Goal: Task Accomplishment & Management: Use online tool/utility

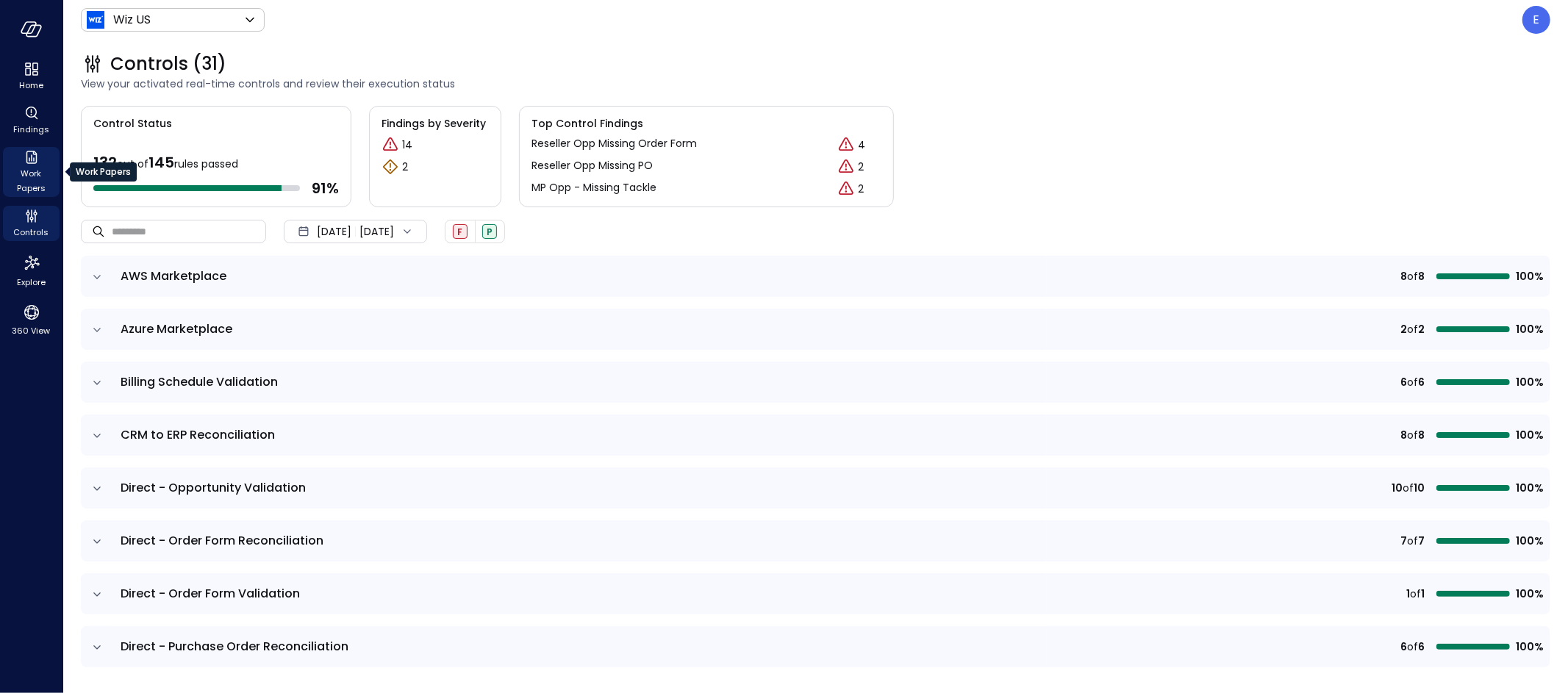
click at [32, 166] on span "Work Papers" at bounding box center [31, 180] width 45 height 29
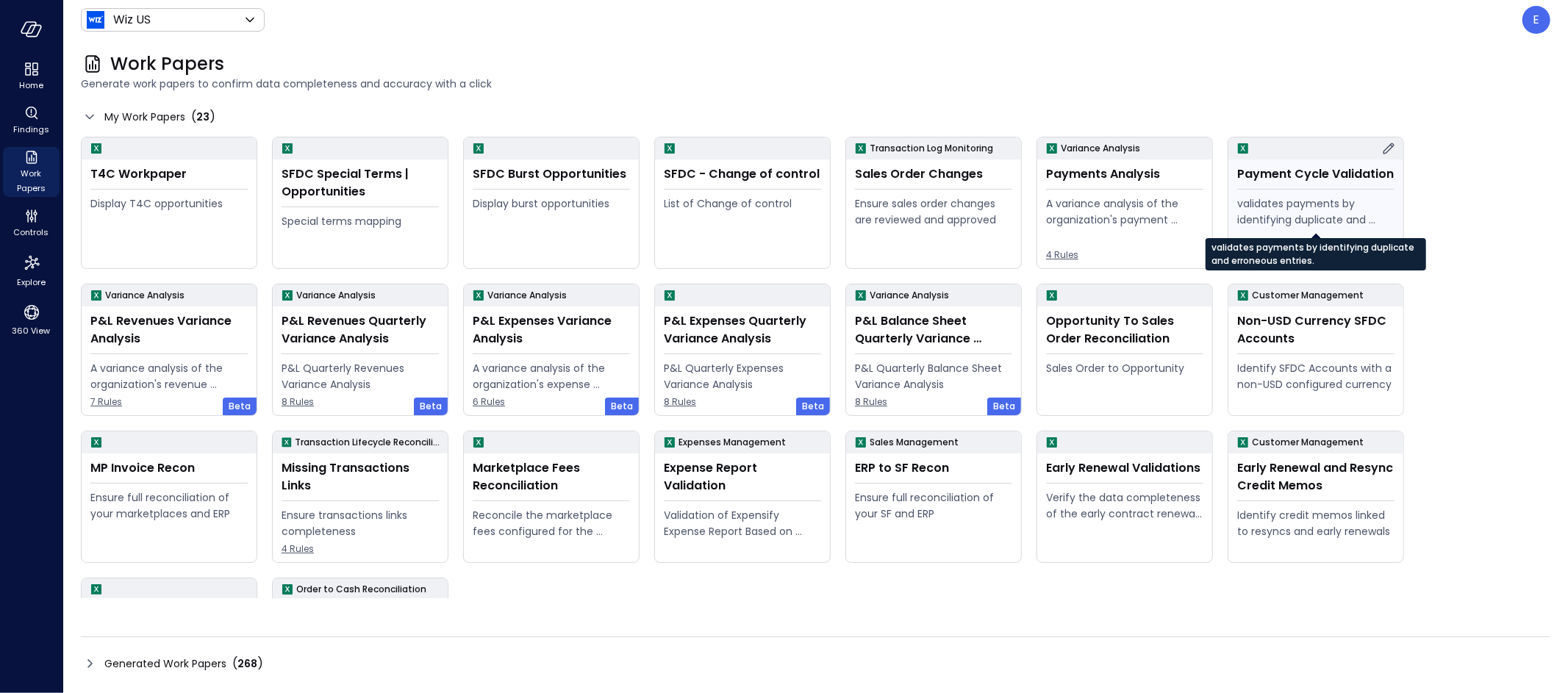
click at [1316, 216] on div "validates payments by identifying duplicate and erroneous entries." at bounding box center [1316, 211] width 157 height 32
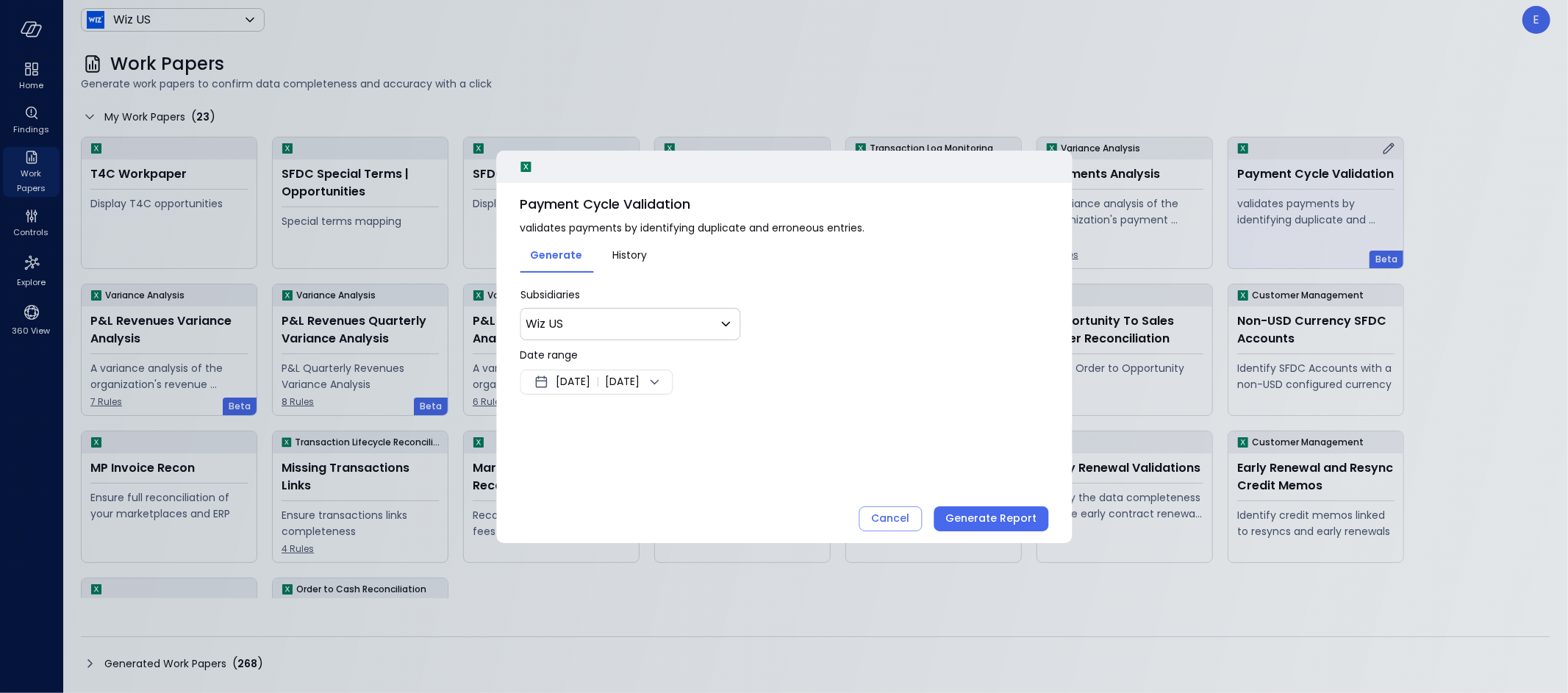
click at [1228, 170] on div at bounding box center [784, 346] width 1568 height 693
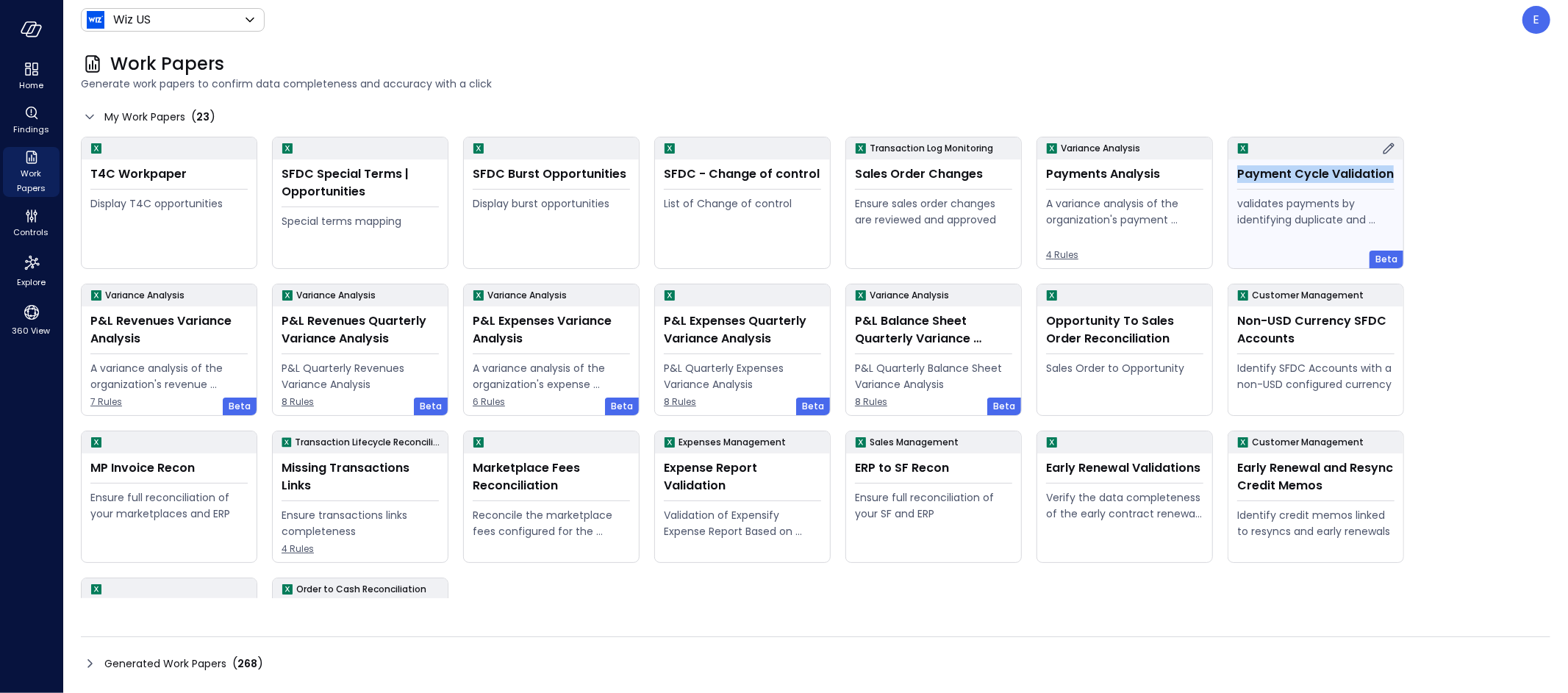
drag, startPoint x: 1238, startPoint y: 175, endPoint x: 1395, endPoint y: 179, distance: 157.1
click at [1395, 179] on div "Payment Cycle Validation validates payments by identifying duplicate and errone…" at bounding box center [1316, 214] width 175 height 109
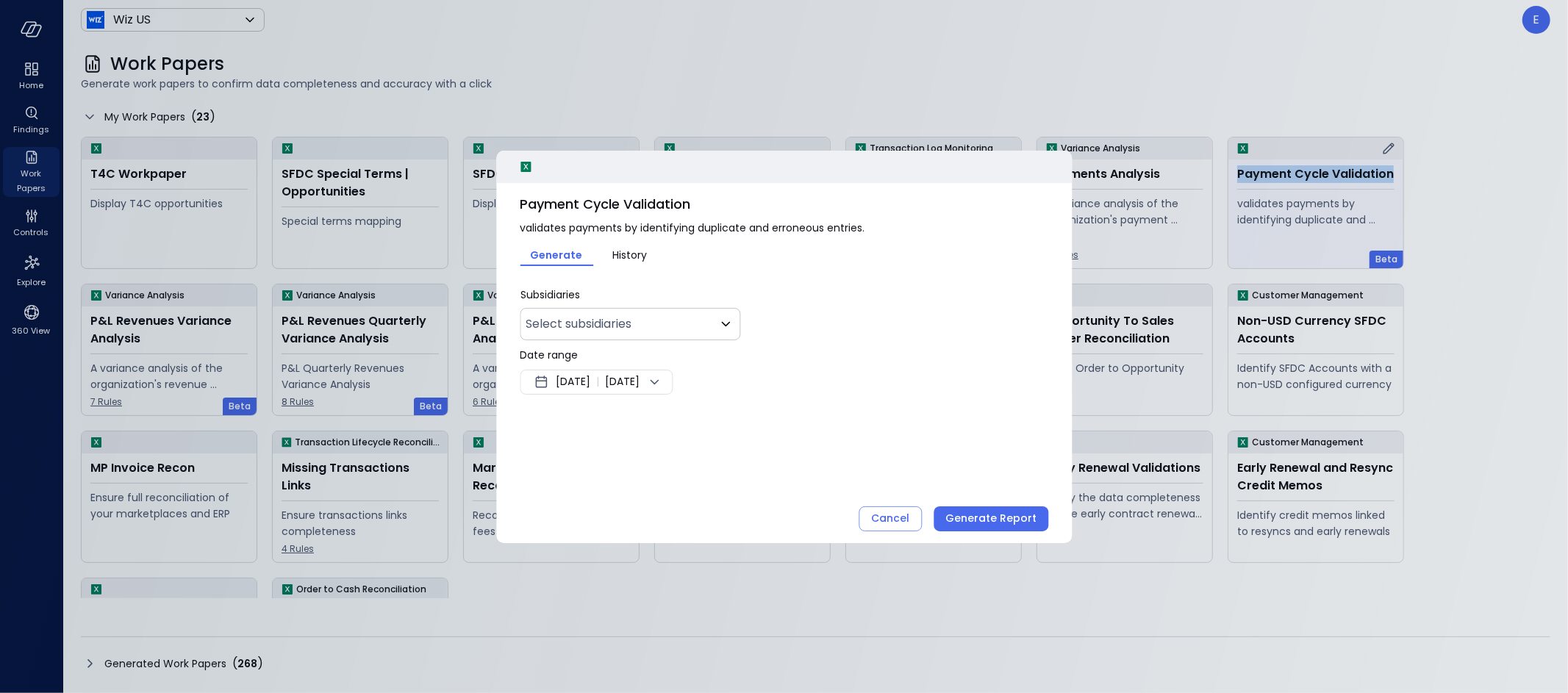
type input "**"
click at [597, 205] on span "Payment Cycle Validation" at bounding box center [784, 205] width 529 height 19
copy span "Payment Cycle Validation"
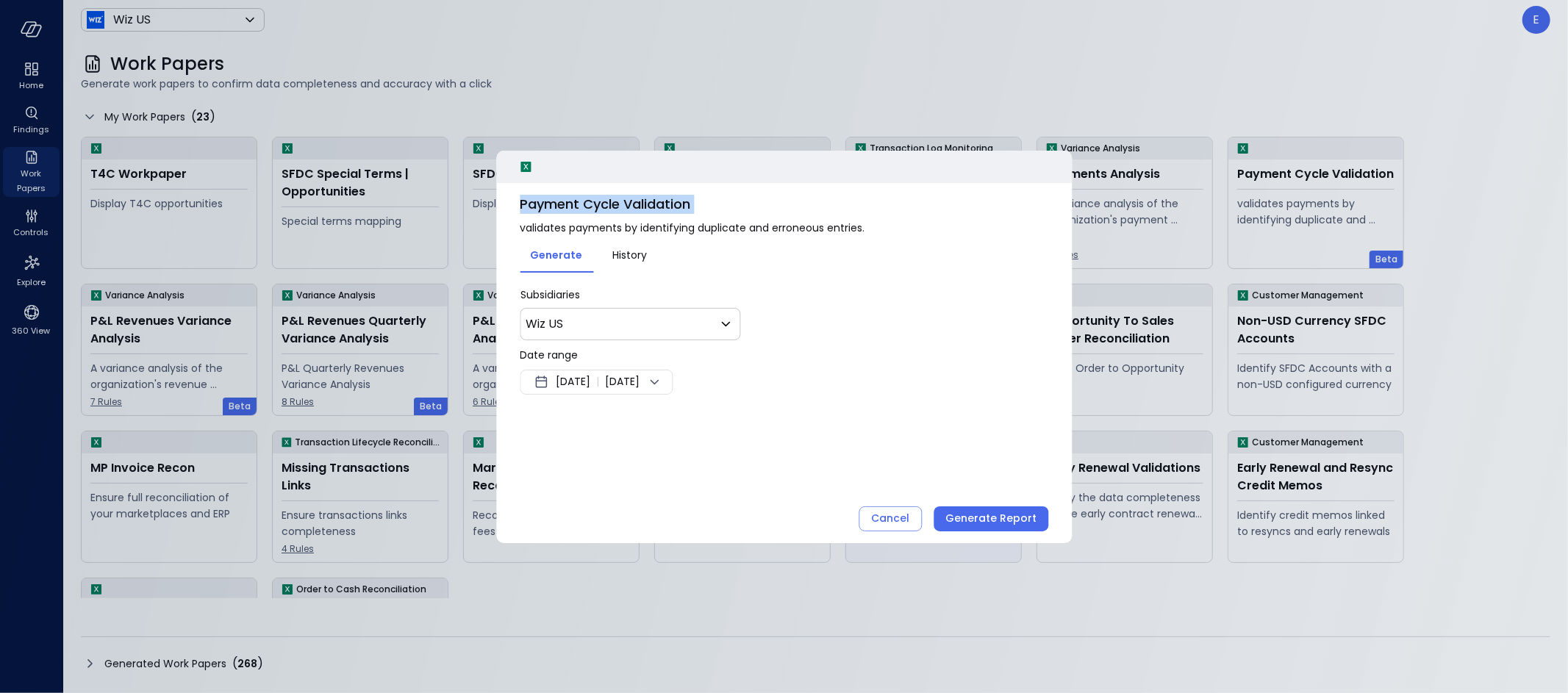
drag, startPoint x: 896, startPoint y: 517, endPoint x: 940, endPoint y: 512, distance: 44.3
click at [896, 517] on div "Cancel" at bounding box center [890, 518] width 38 height 19
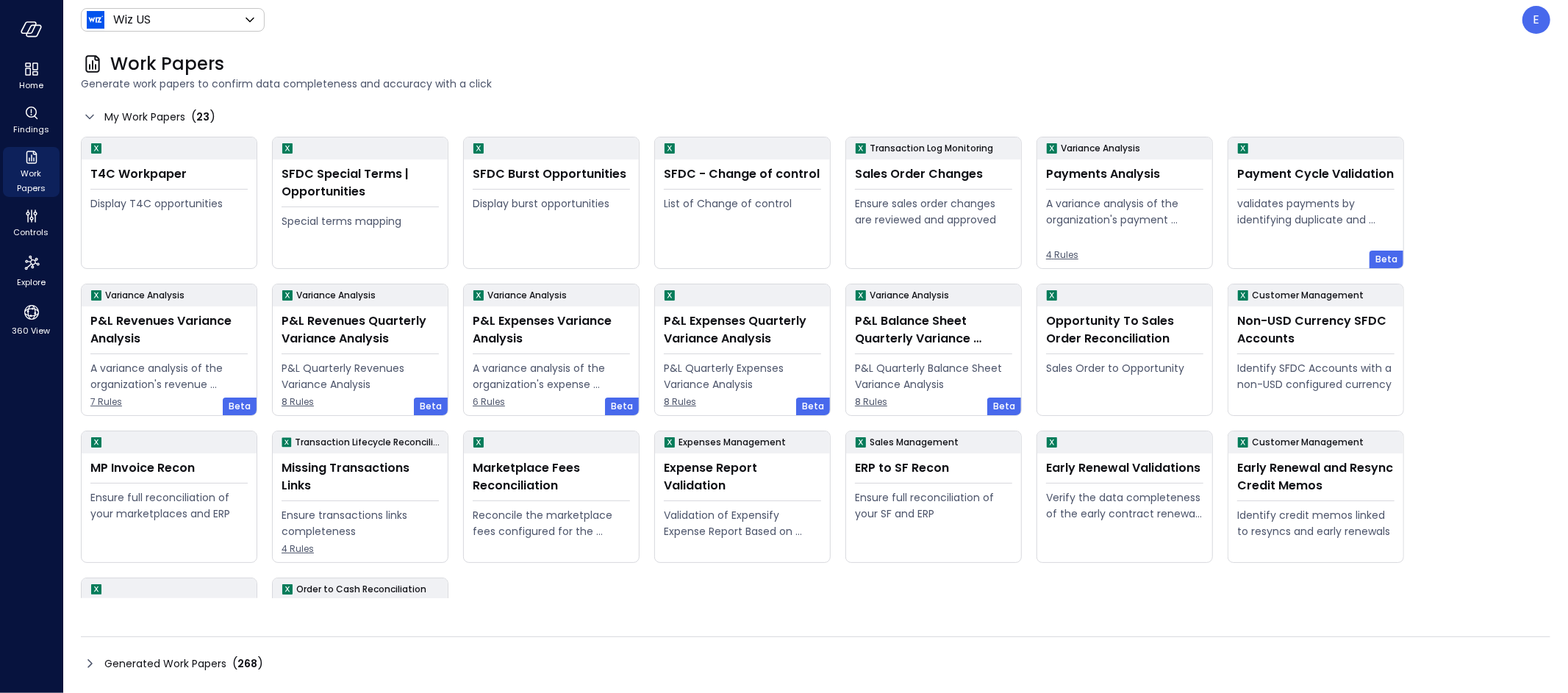
click at [149, 660] on span "Generated Work Papers" at bounding box center [165, 664] width 122 height 16
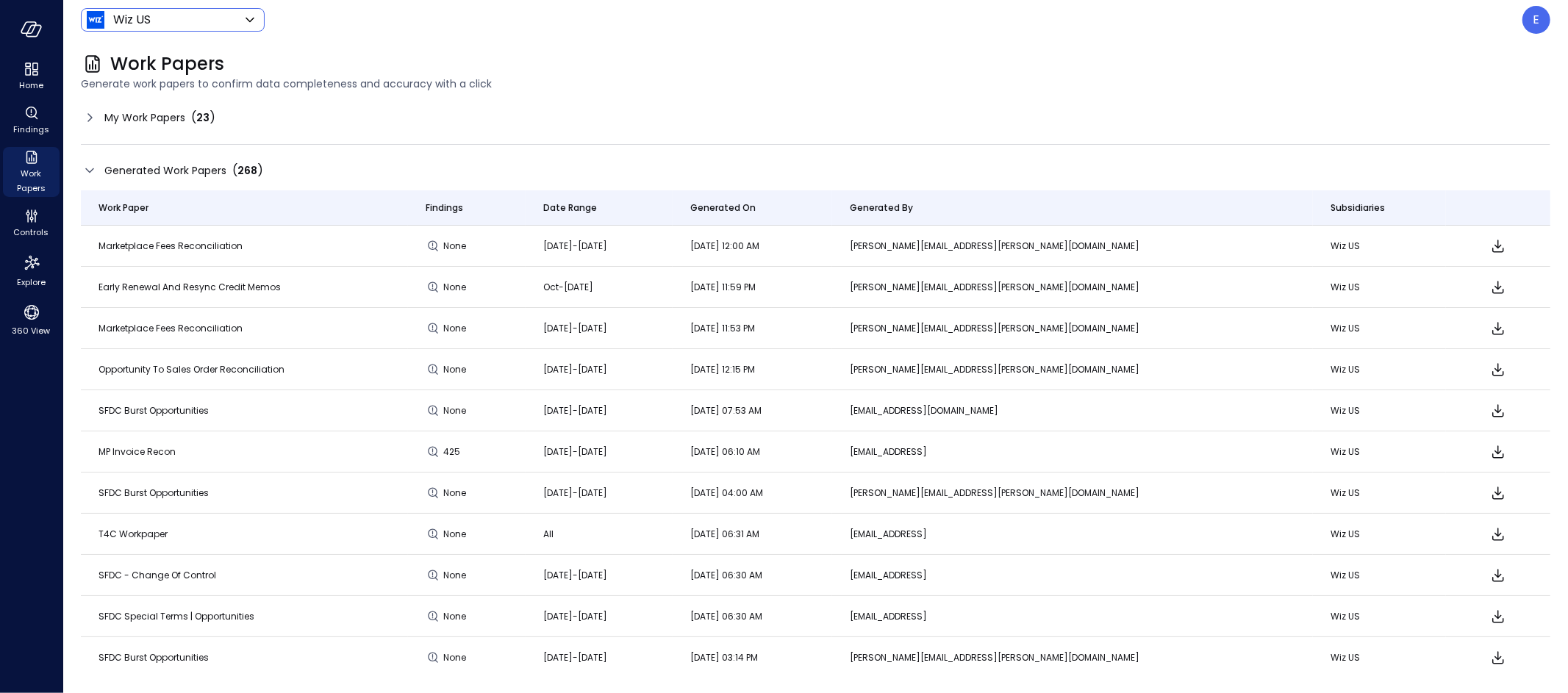
click at [208, 21] on body "Home Findings Work Papers Controls Explore 360 View Wiz US ****** ​ E Work Pape…" at bounding box center [784, 346] width 1568 height 693
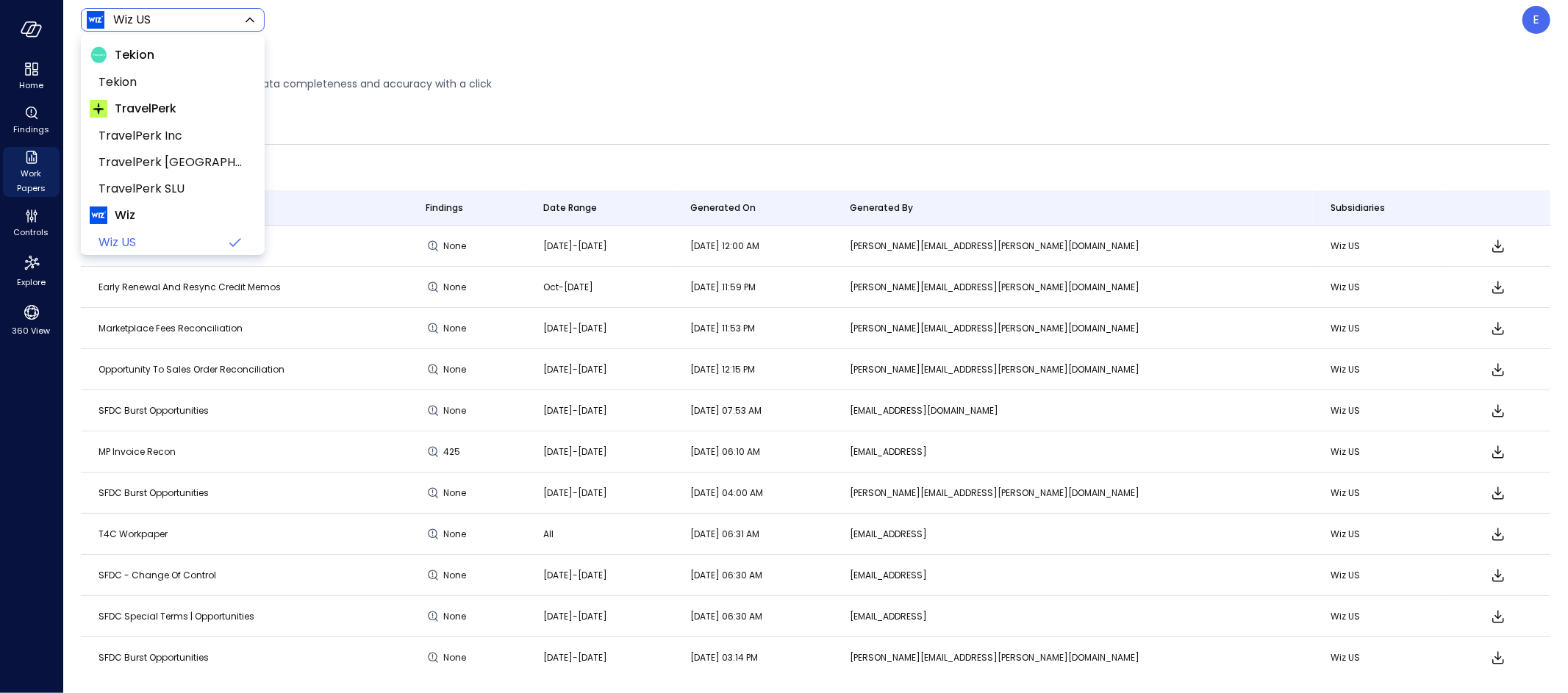
scroll to position [146, 0]
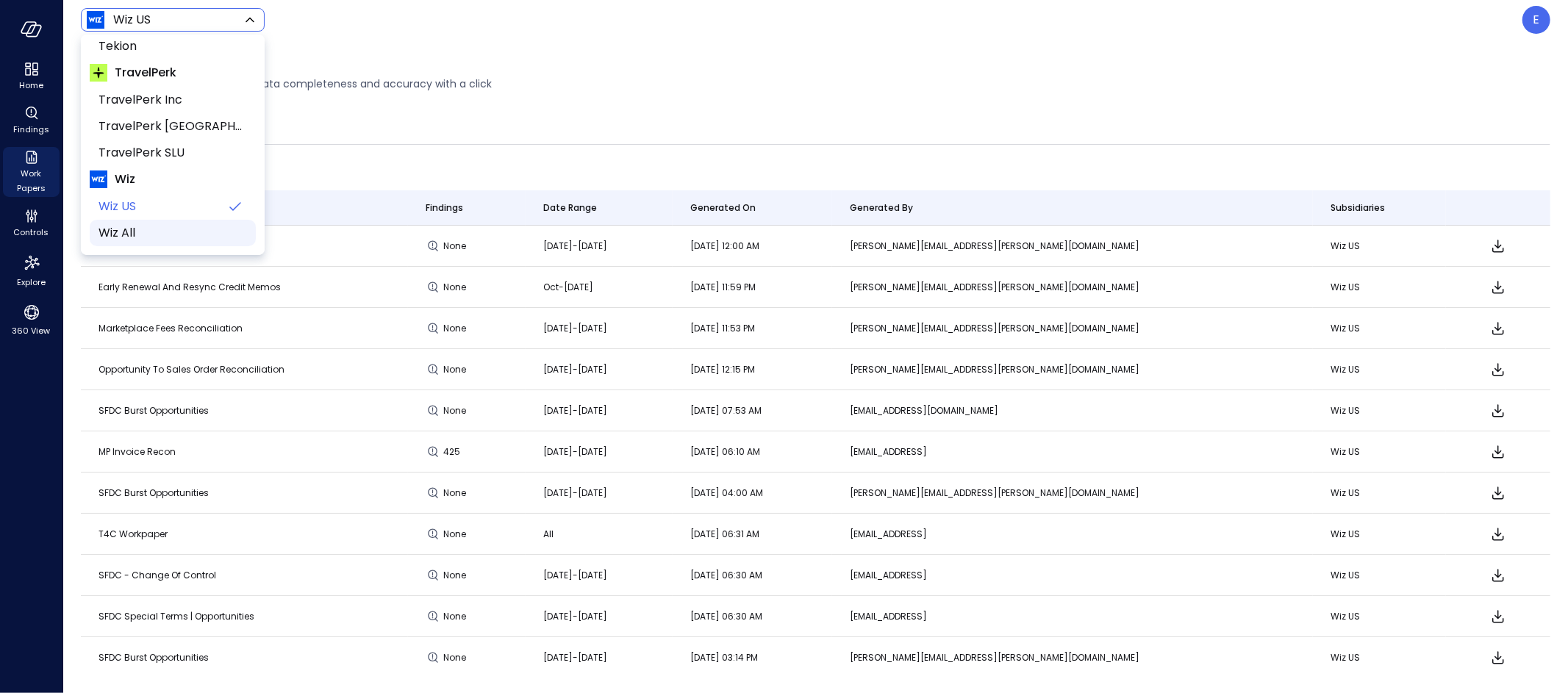
click at [165, 232] on span "Wiz All" at bounding box center [171, 233] width 146 height 18
type input "*******"
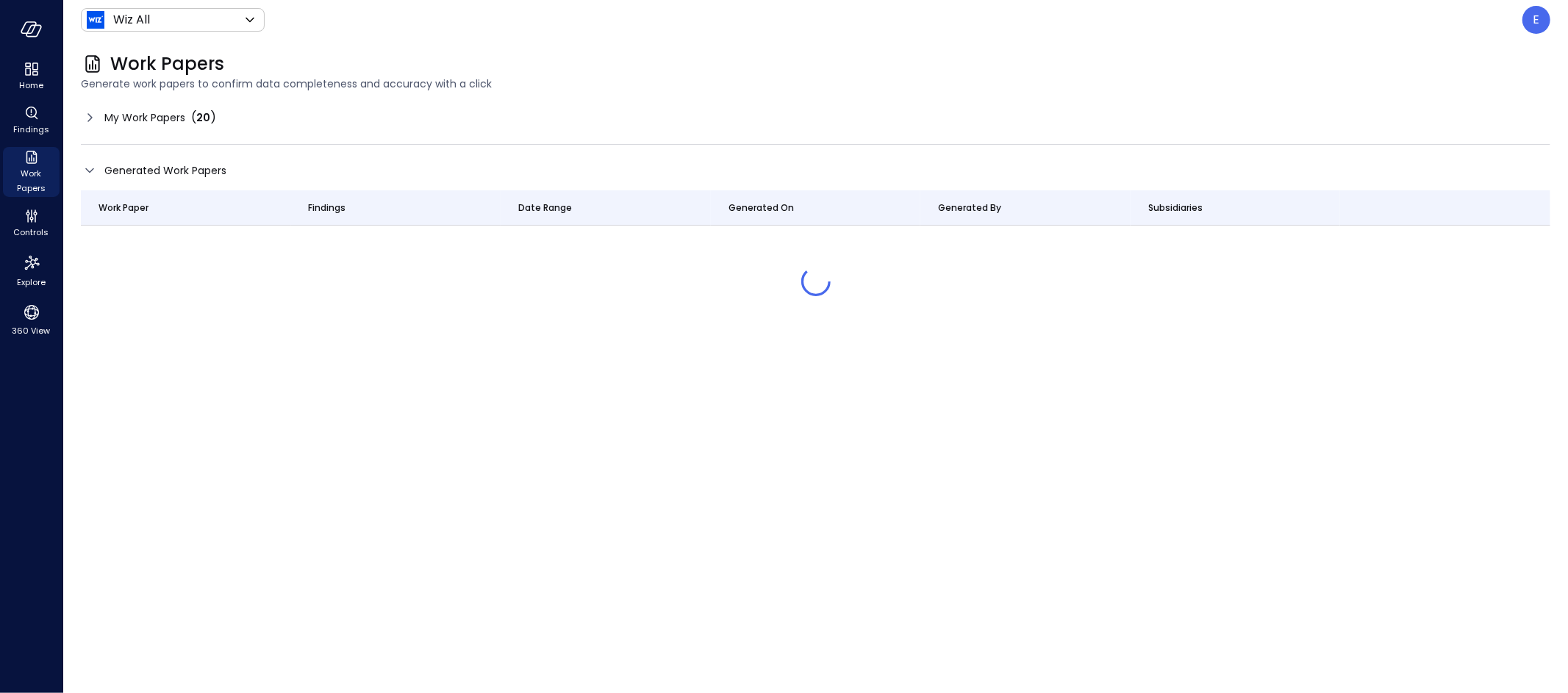
click at [98, 170] on icon at bounding box center [90, 170] width 18 height 18
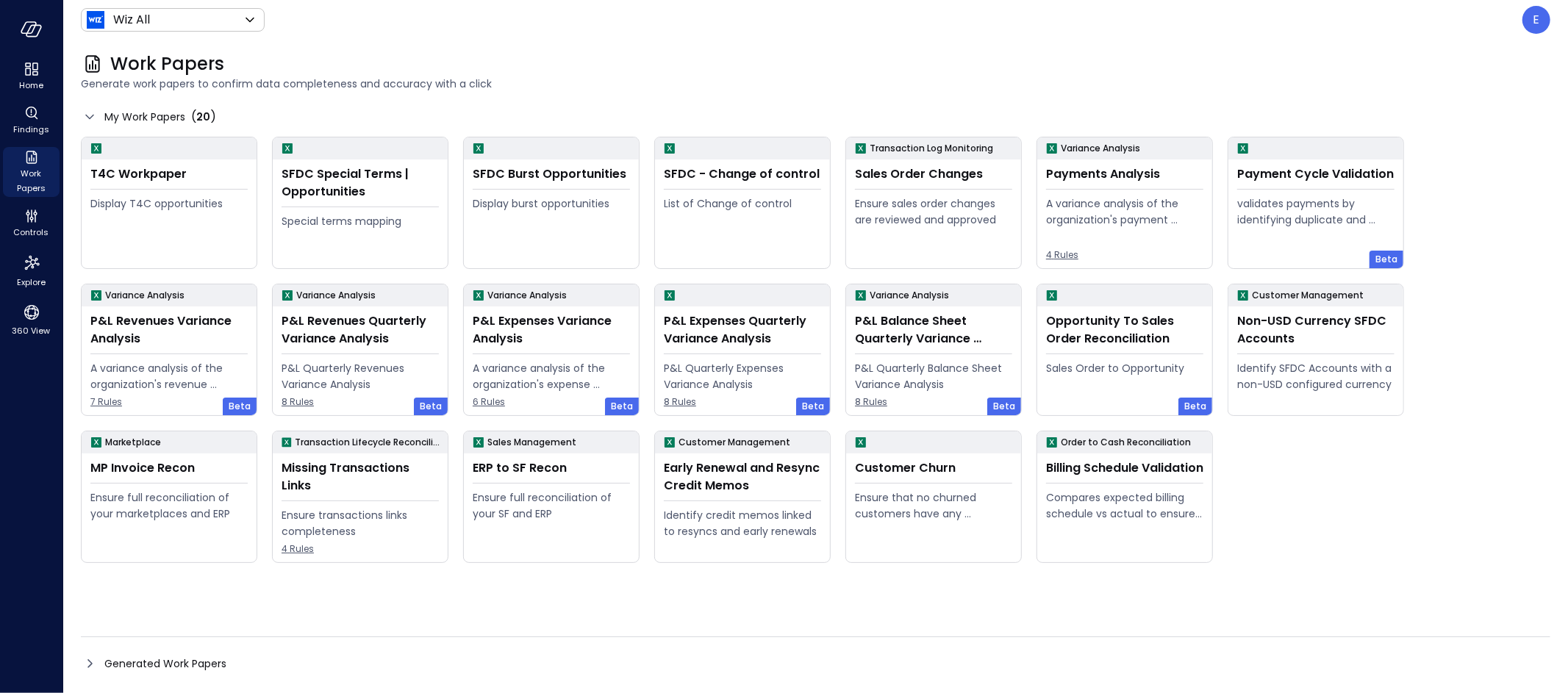
click at [88, 112] on icon at bounding box center [90, 117] width 18 height 18
click at [190, 660] on span "Generated Work Papers" at bounding box center [165, 664] width 122 height 16
click at [141, 657] on span "Generated Work Papers" at bounding box center [165, 664] width 122 height 16
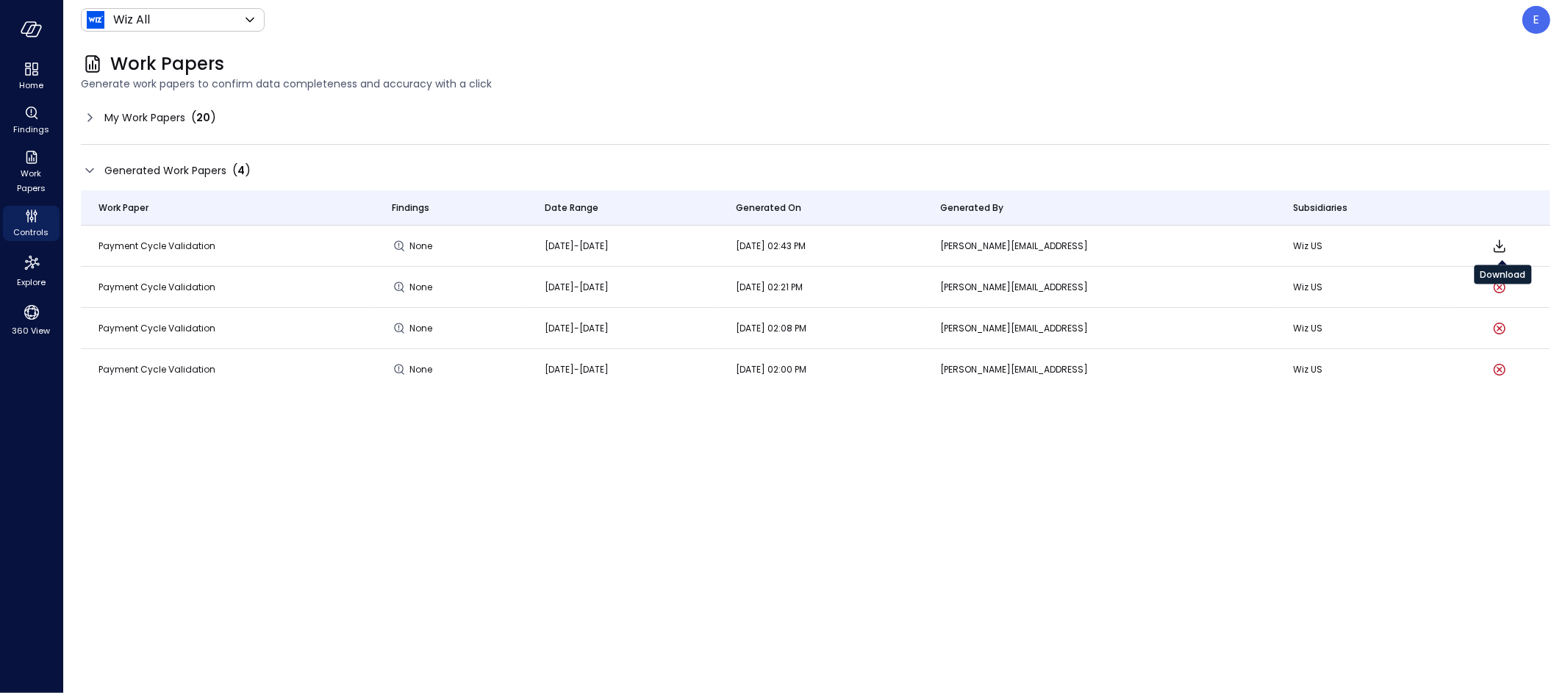
click at [1502, 246] on icon "Download" at bounding box center [1500, 246] width 12 height 13
click at [177, 122] on span "My Work Papers" at bounding box center [144, 118] width 81 height 16
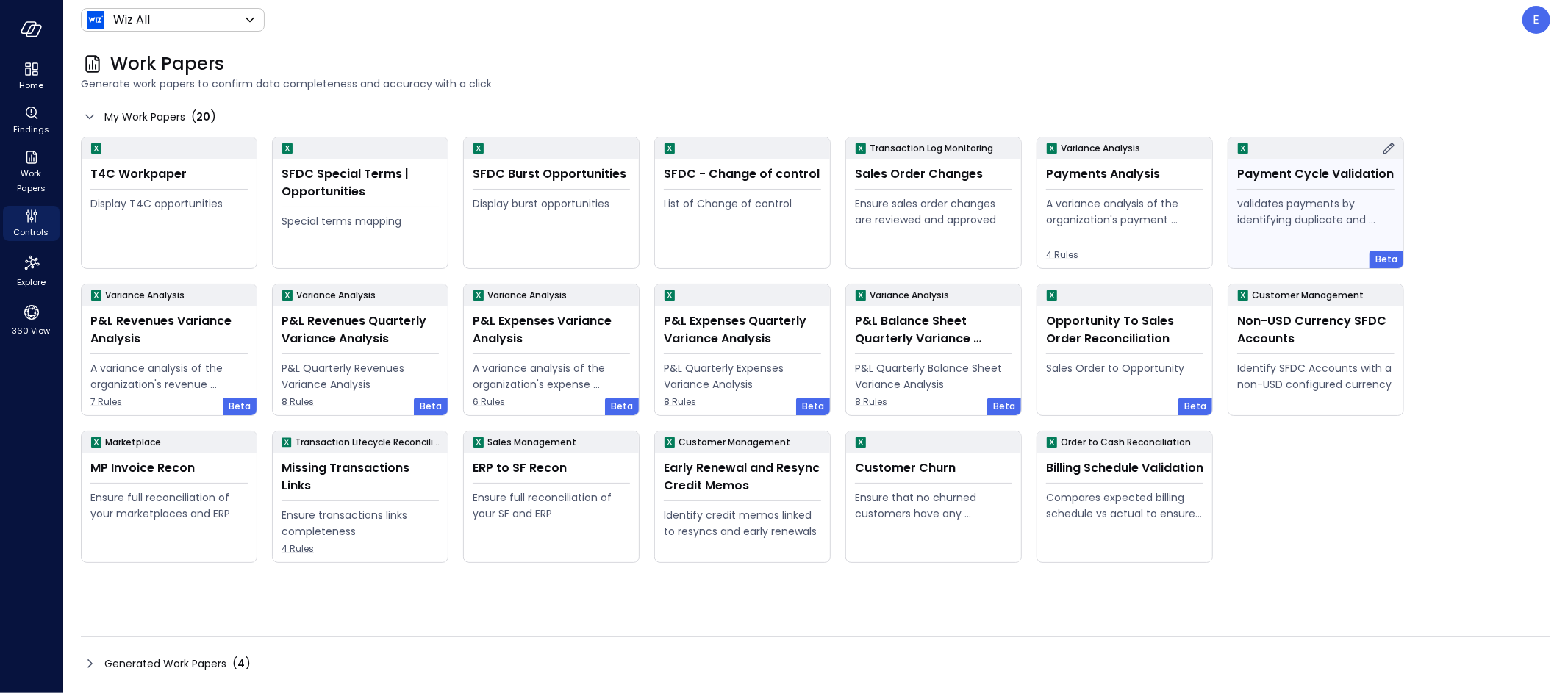
click at [1311, 240] on div "validates payments by identifying duplicate and erroneous entries." at bounding box center [1316, 229] width 157 height 67
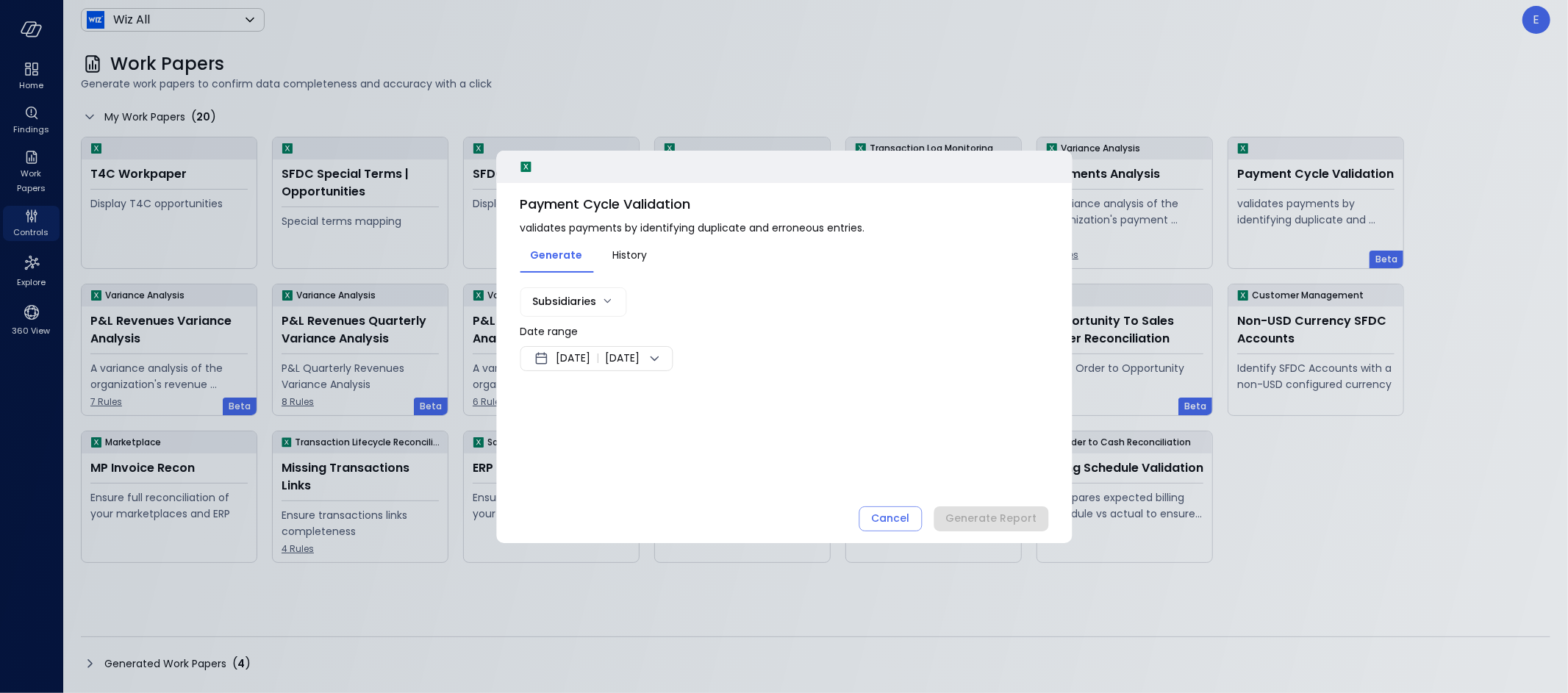
click at [560, 358] on span "[DATE]" at bounding box center [573, 359] width 34 height 18
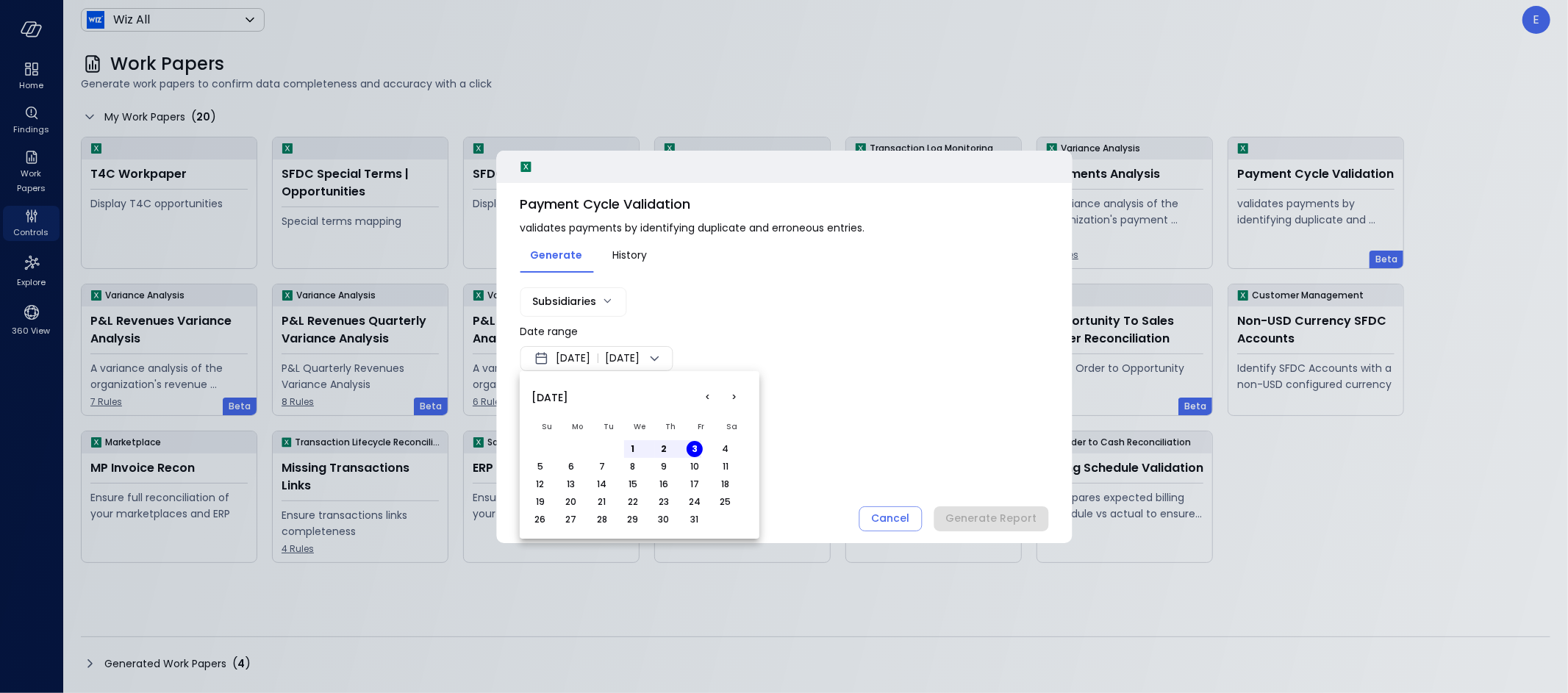
click at [710, 395] on button "<" at bounding box center [708, 397] width 27 height 27
click at [572, 446] on button "1" at bounding box center [571, 449] width 16 height 16
click at [604, 520] on button "30" at bounding box center [602, 520] width 16 height 16
click at [856, 427] on div at bounding box center [784, 346] width 1568 height 693
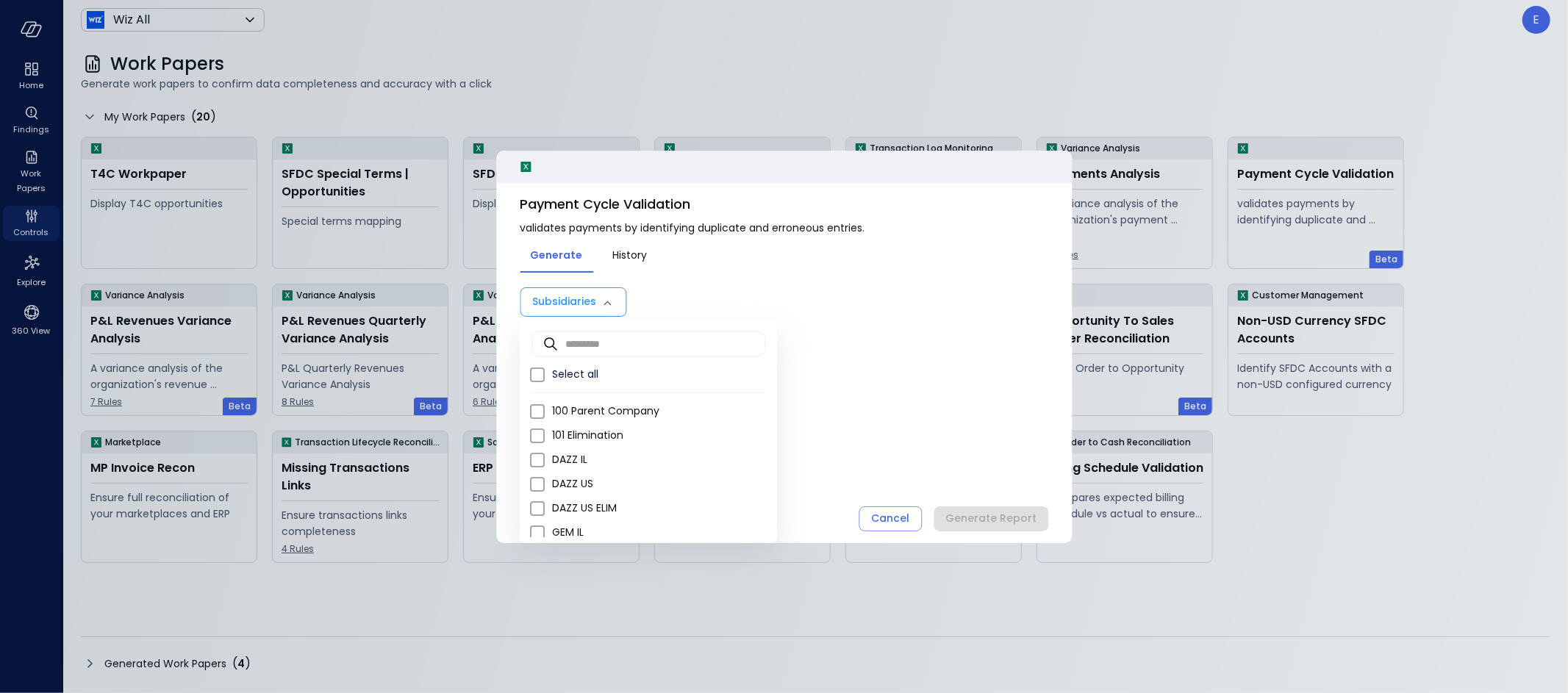
click at [593, 298] on body "Home Findings Work Papers Controls Explore 360 View Wiz All ******* ​ E Work Pa…" at bounding box center [784, 346] width 1568 height 693
click at [986, 424] on div at bounding box center [784, 346] width 1568 height 693
click at [559, 298] on body "Home Findings Work Papers Controls Explore 360 View Wiz All ******* ​ E Work Pa…" at bounding box center [784, 346] width 1568 height 693
click at [614, 412] on span "100 Parent Company" at bounding box center [659, 411] width 213 height 16
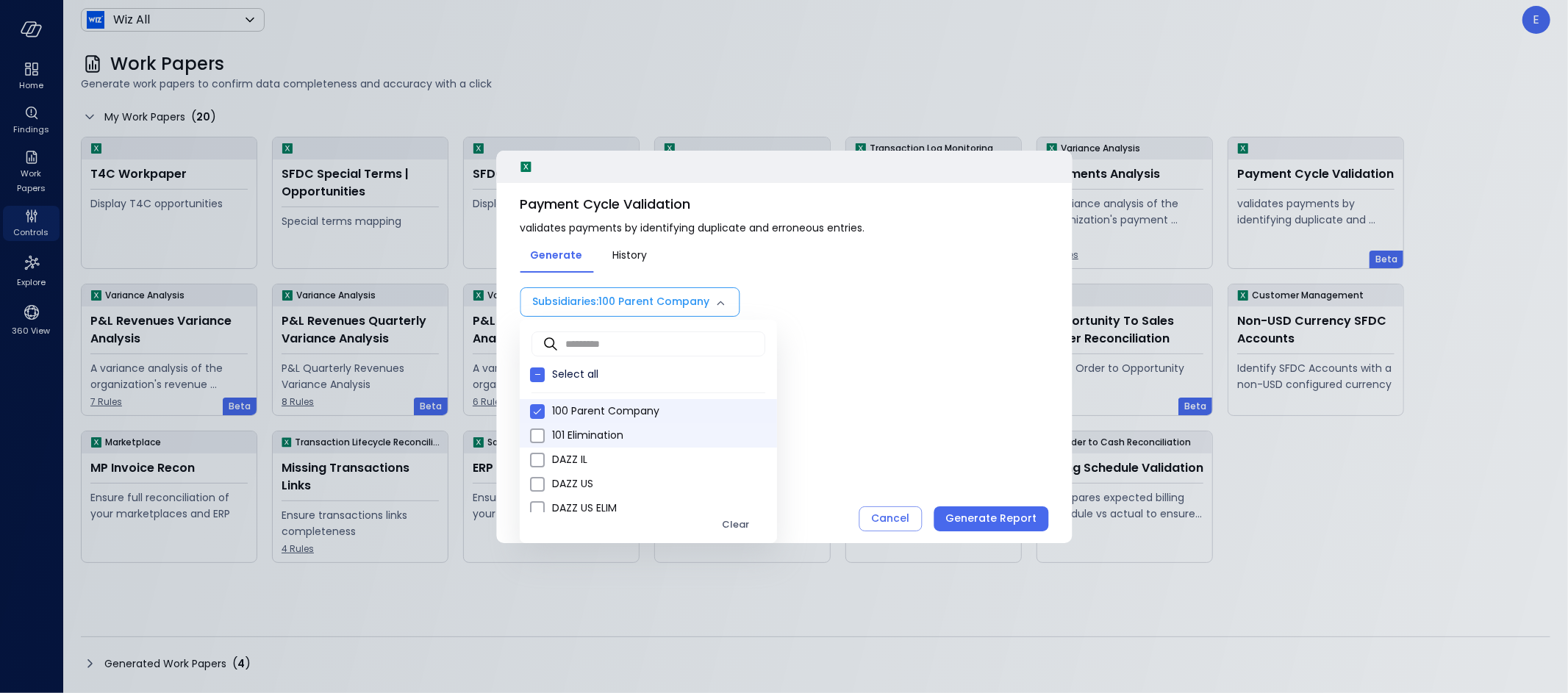
drag, startPoint x: 605, startPoint y: 438, endPoint x: 595, endPoint y: 444, distance: 11.7
click at [605, 438] on span "101 Elimination" at bounding box center [659, 435] width 213 height 16
drag, startPoint x: 578, startPoint y: 459, endPoint x: 583, endPoint y: 476, distance: 17.7
click at [578, 459] on span "DAZZ IL" at bounding box center [659, 459] width 213 height 16
drag, startPoint x: 596, startPoint y: 483, endPoint x: 628, endPoint y: 466, distance: 36.2
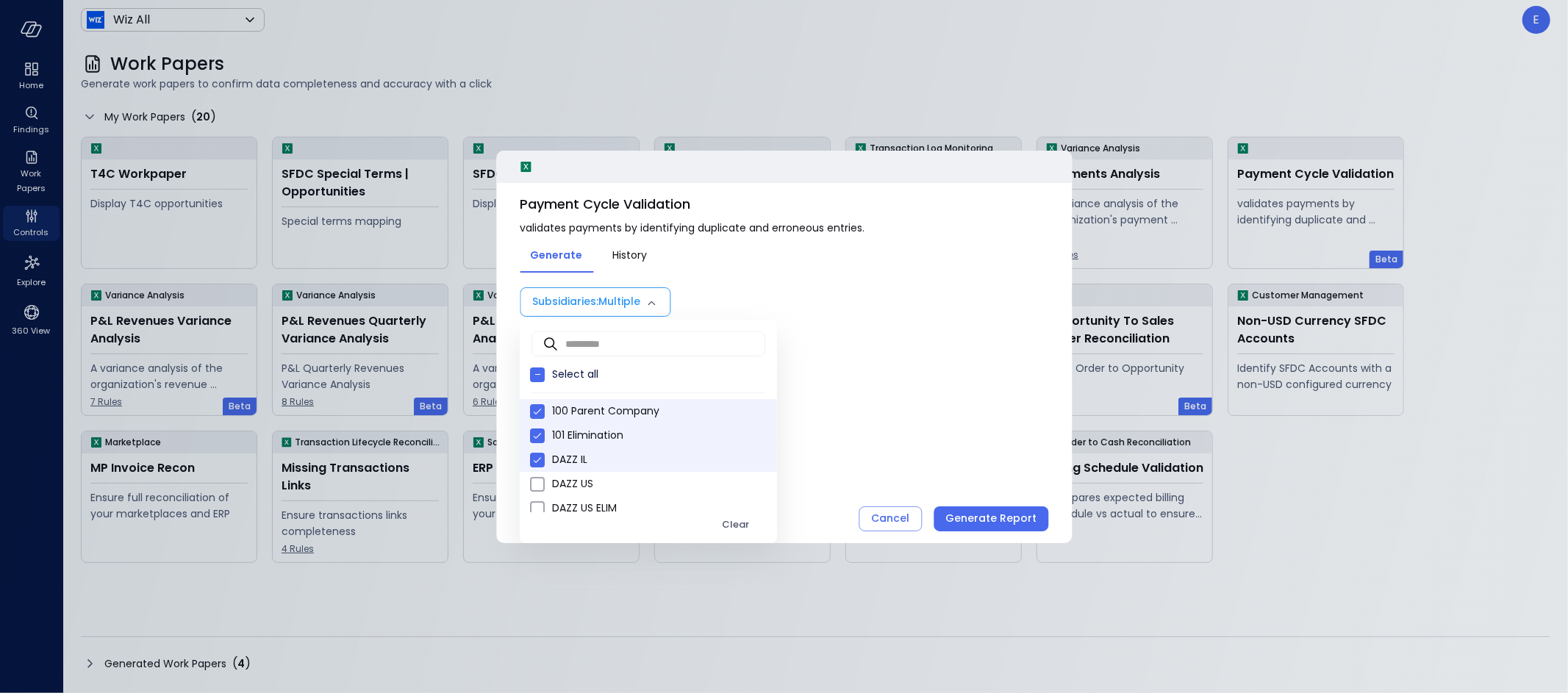
click at [596, 482] on span "DAZZ US" at bounding box center [659, 484] width 213 height 16
click at [600, 424] on span "DAZZ US ELIM" at bounding box center [659, 425] width 213 height 16
drag, startPoint x: 573, startPoint y: 446, endPoint x: 578, endPoint y: 466, distance: 20.6
click at [573, 447] on span "GEM IL" at bounding box center [659, 449] width 213 height 16
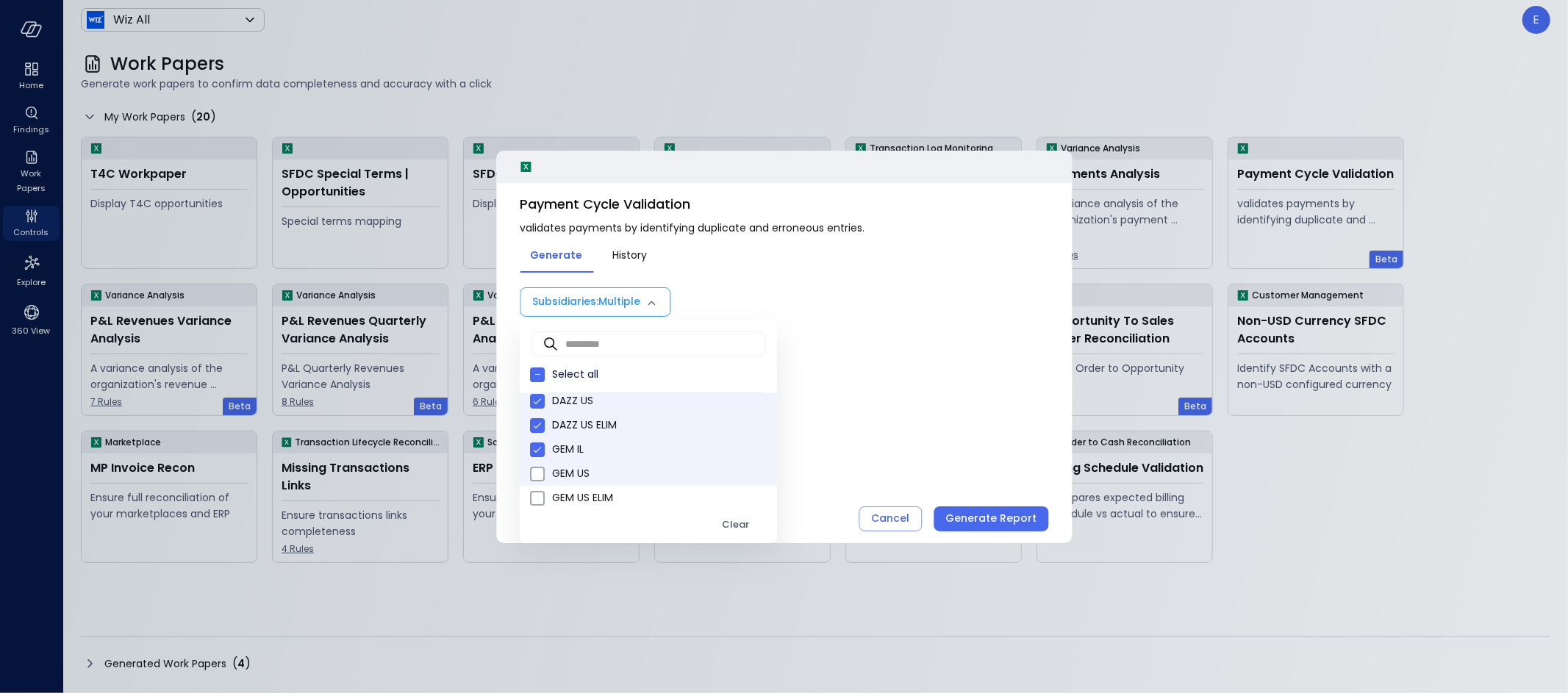
drag, startPoint x: 578, startPoint y: 469, endPoint x: 608, endPoint y: 464, distance: 30.4
click at [579, 469] on span "GEM US" at bounding box center [659, 473] width 213 height 16
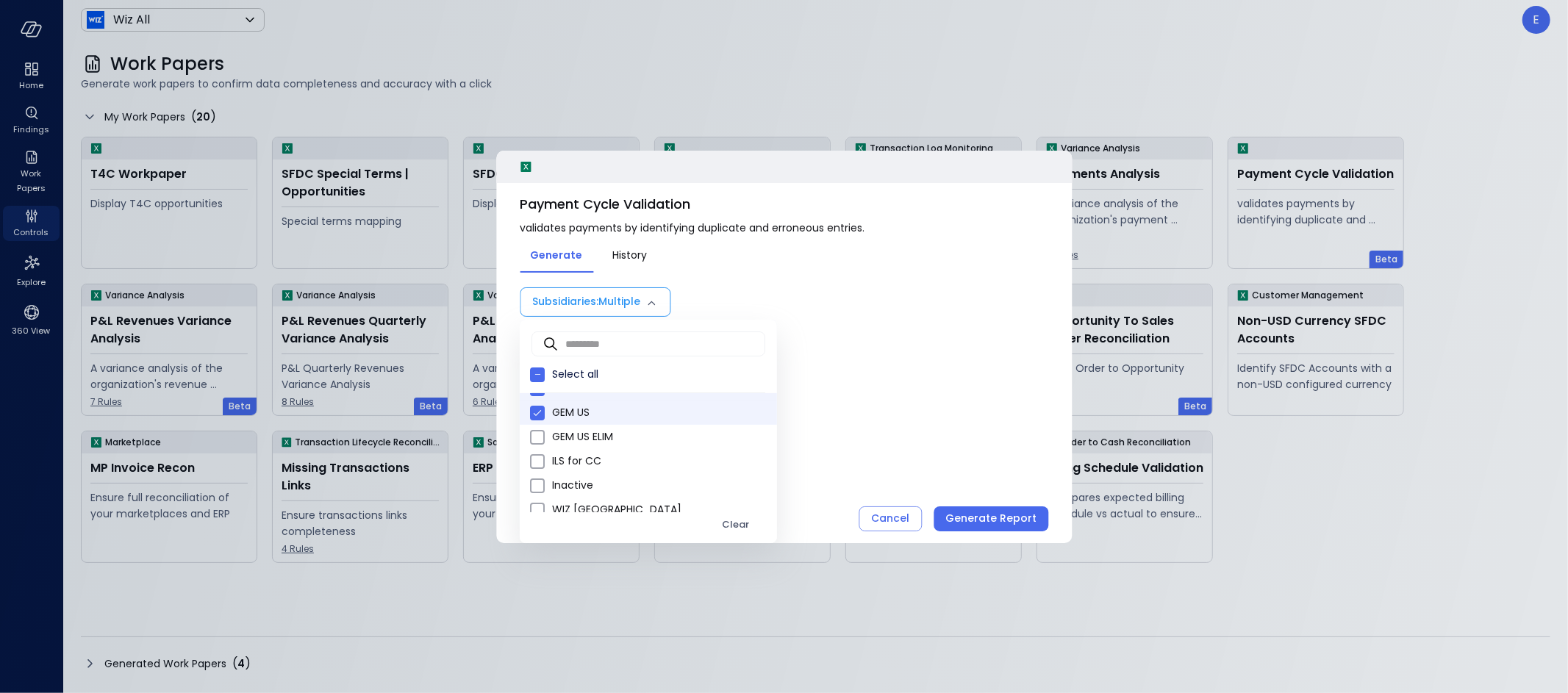
scroll to position [147, 0]
click at [600, 431] on span "GEM US ELIM" at bounding box center [659, 433] width 213 height 16
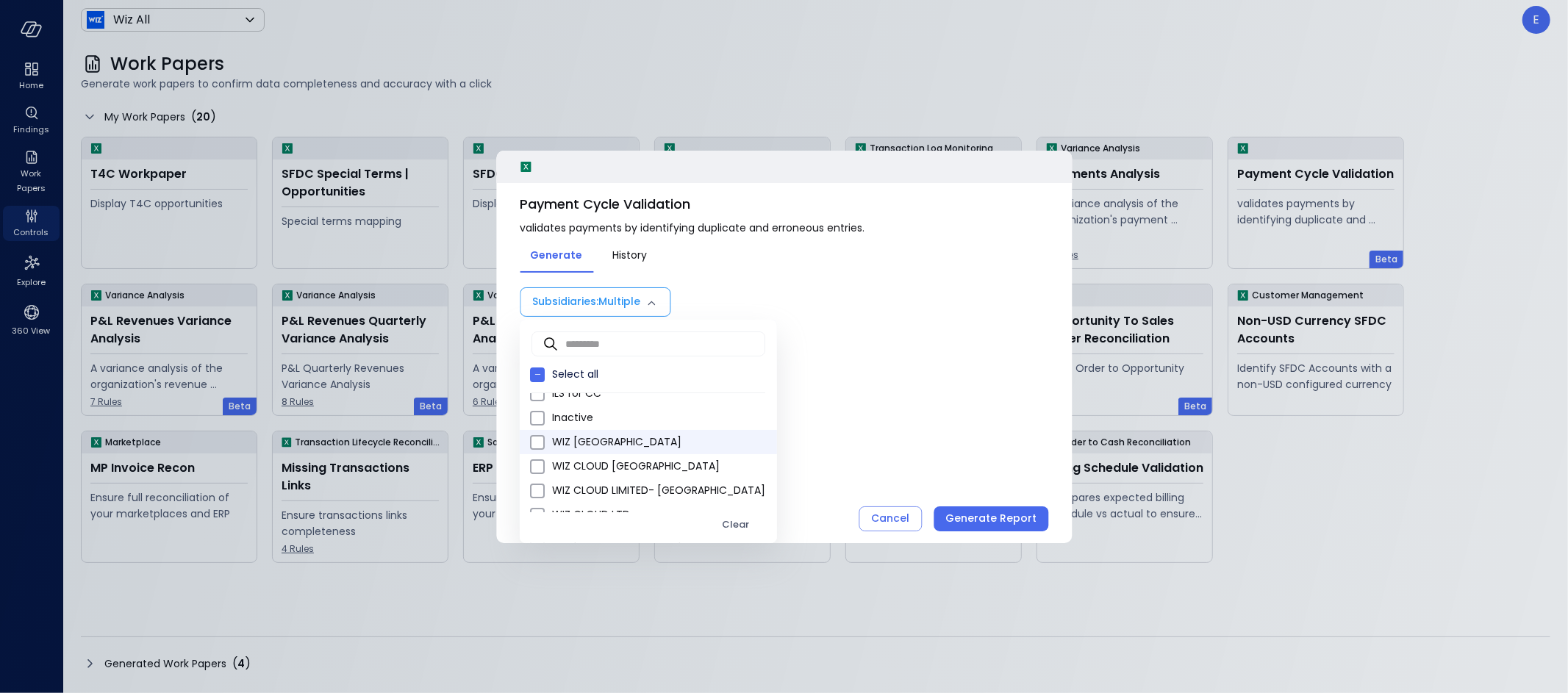
scroll to position [217, 0]
drag, startPoint x: 608, startPoint y: 431, endPoint x: 610, endPoint y: 450, distance: 19.1
click at [608, 431] on span "WIZ [GEOGRAPHIC_DATA]" at bounding box center [659, 437] width 213 height 16
click at [609, 457] on span "WIZ CLOUD [GEOGRAPHIC_DATA]" at bounding box center [659, 461] width 213 height 16
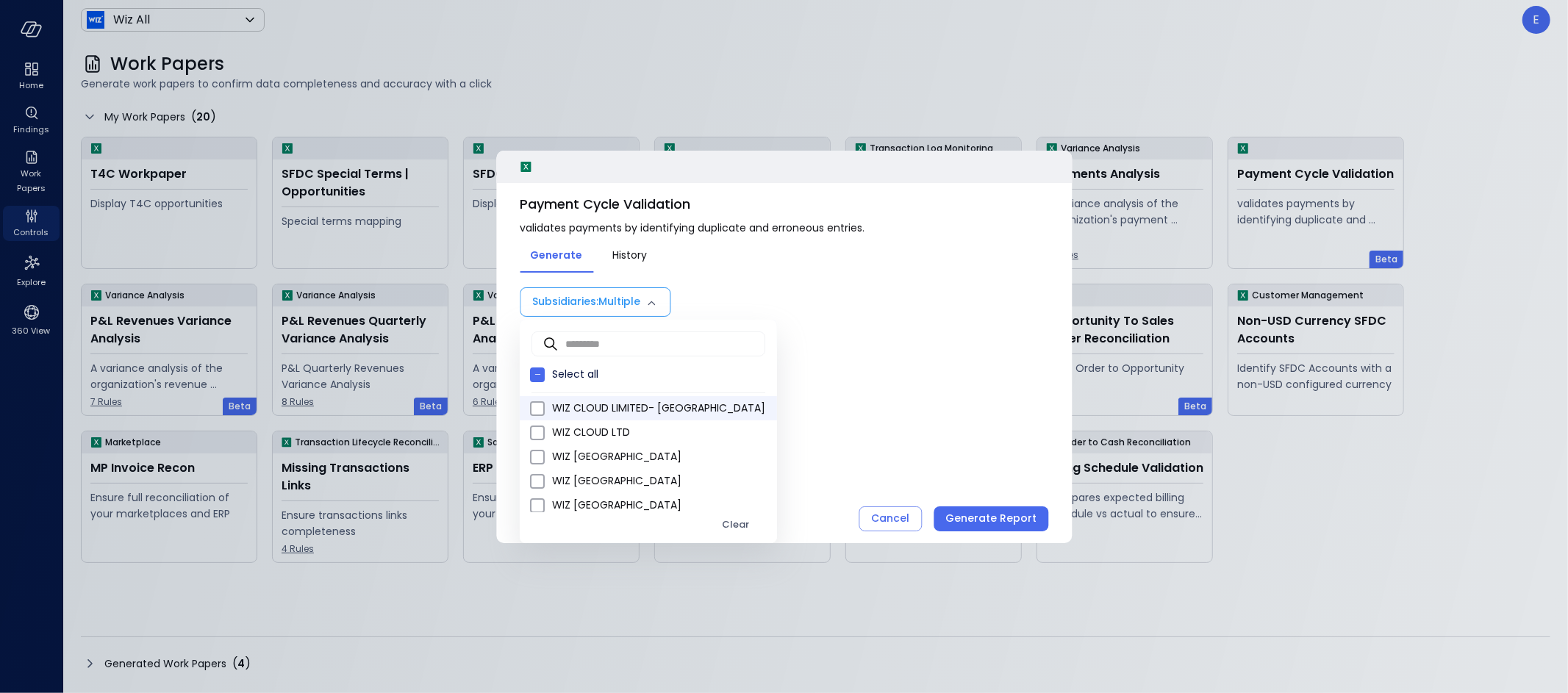
click at [630, 409] on span "WIZ CLOUD LIMITED- [GEOGRAPHIC_DATA]" at bounding box center [659, 408] width 213 height 16
click at [611, 428] on span "WIZ CLOUD LTD" at bounding box center [659, 432] width 213 height 16
drag, startPoint x: 609, startPoint y: 453, endPoint x: 592, endPoint y: 473, distance: 26.2
click at [609, 453] on span "WIZ [GEOGRAPHIC_DATA]" at bounding box center [659, 456] width 213 height 16
click at [587, 477] on span "WIZ [GEOGRAPHIC_DATA]" at bounding box center [659, 481] width 213 height 16
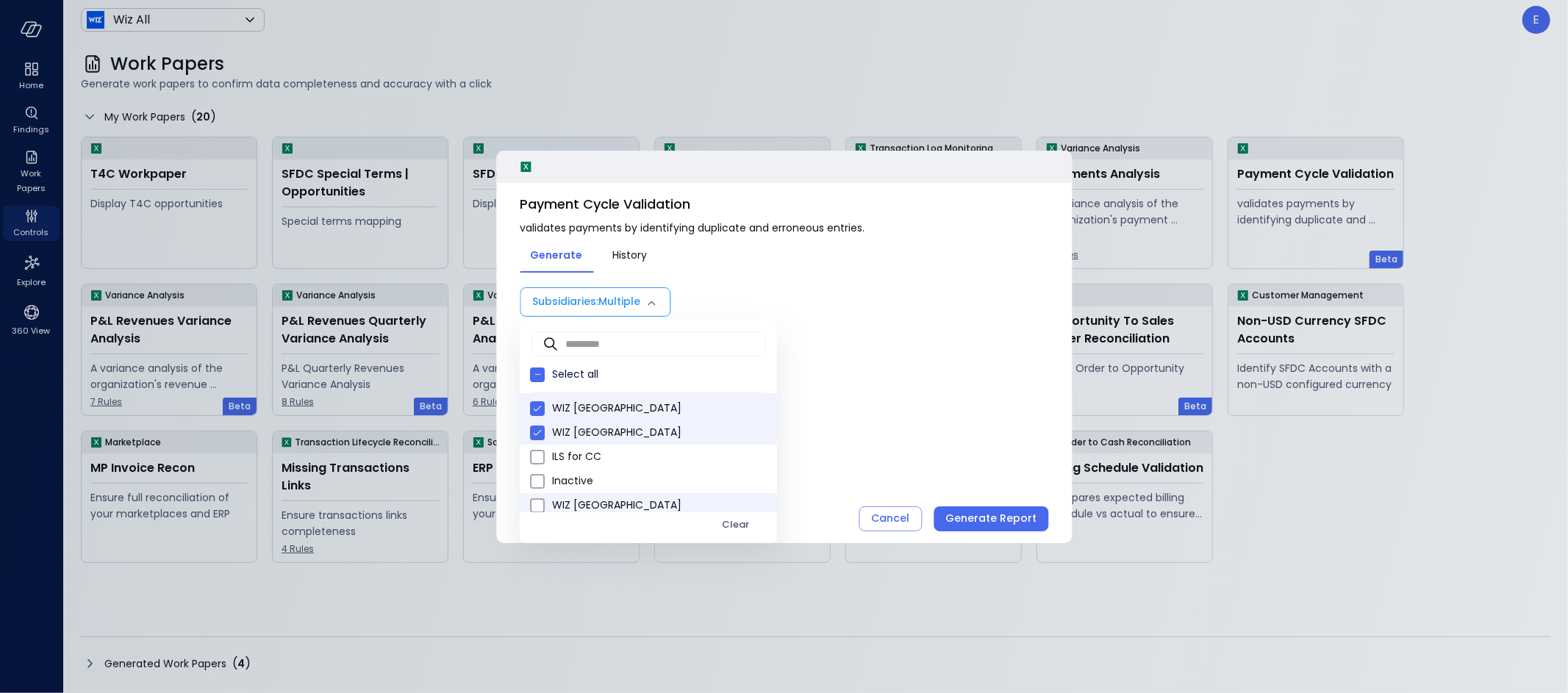
click at [593, 499] on span "WIZ [GEOGRAPHIC_DATA]" at bounding box center [659, 505] width 213 height 16
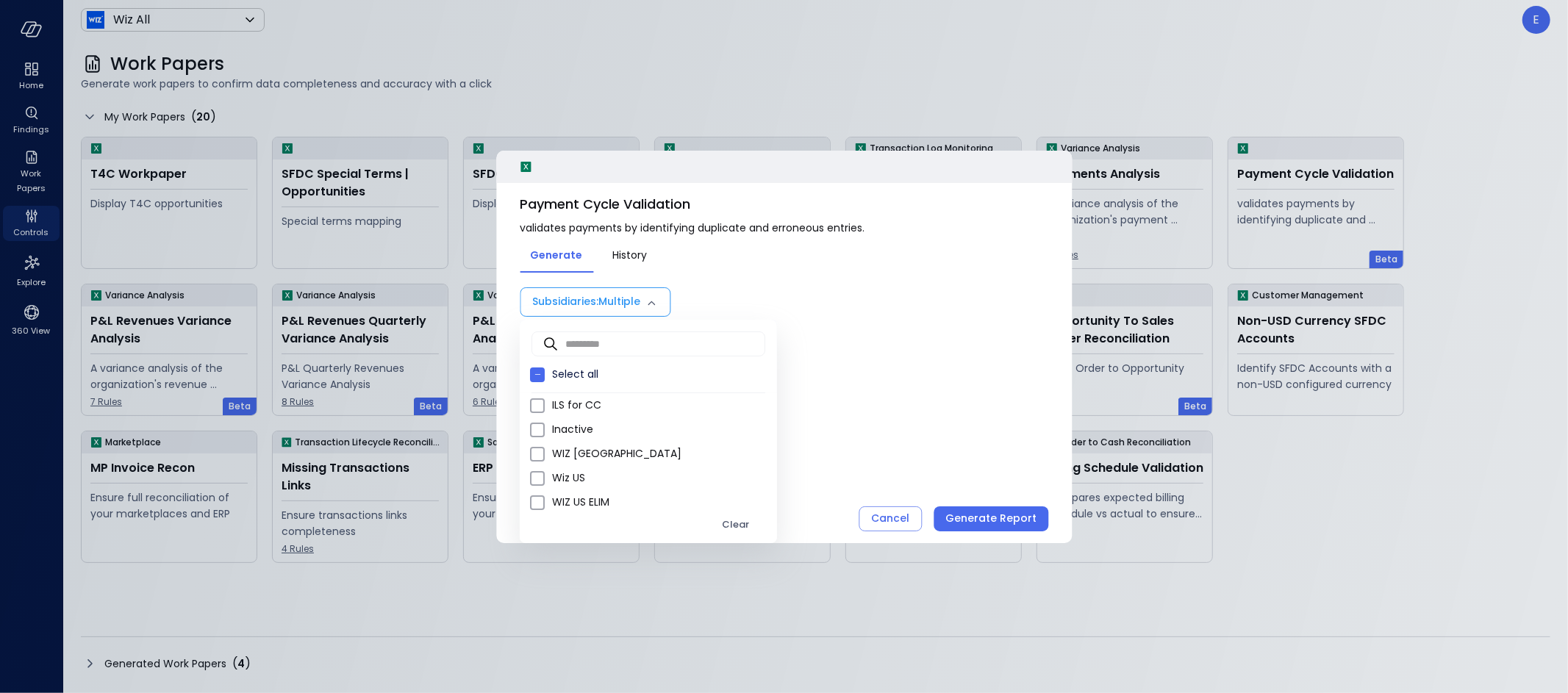
scroll to position [371, 0]
click at [623, 447] on span "WIZ [GEOGRAPHIC_DATA]" at bounding box center [659, 453] width 213 height 16
click at [564, 476] on span "Wiz US" at bounding box center [659, 477] width 213 height 16
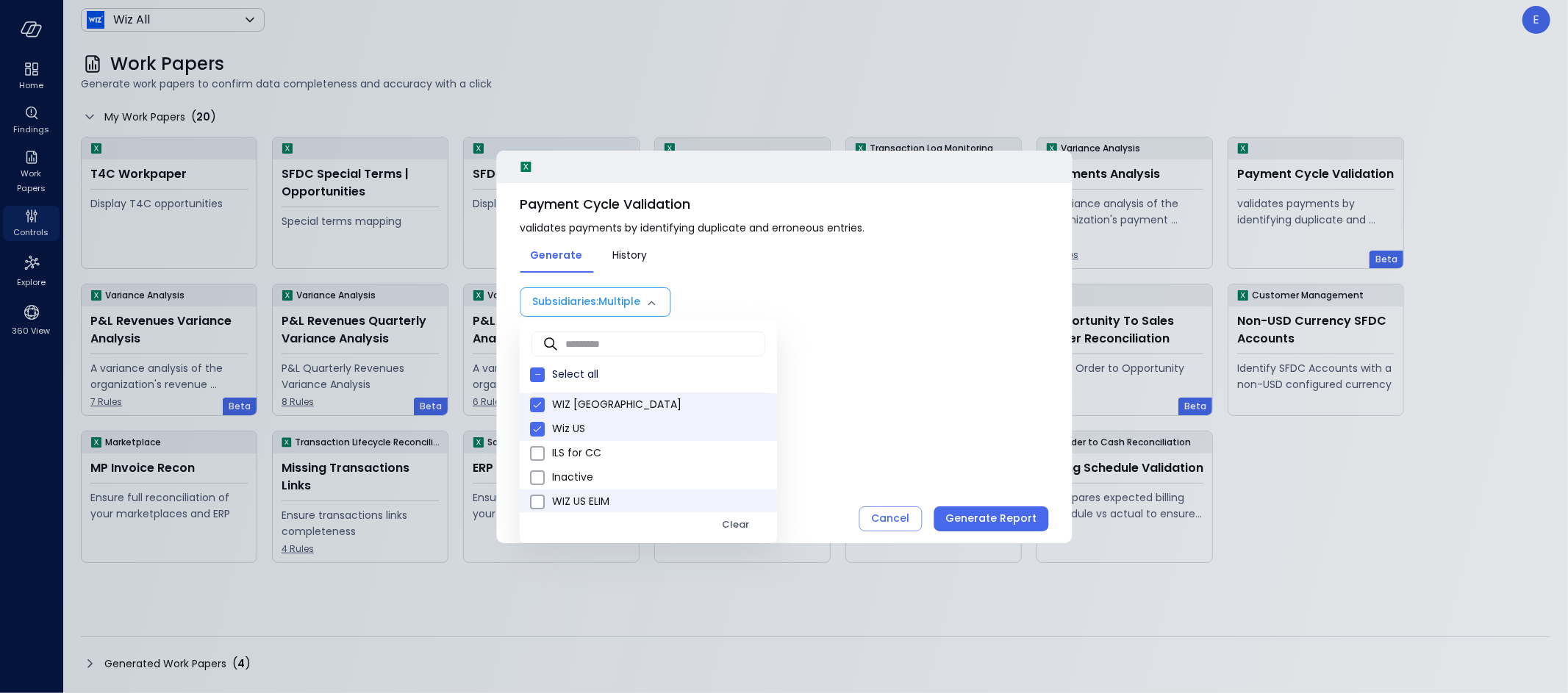
click at [584, 499] on span "WIZ US ELIM" at bounding box center [659, 502] width 213 height 16
type input "**********"
click at [1024, 510] on div at bounding box center [784, 346] width 1568 height 693
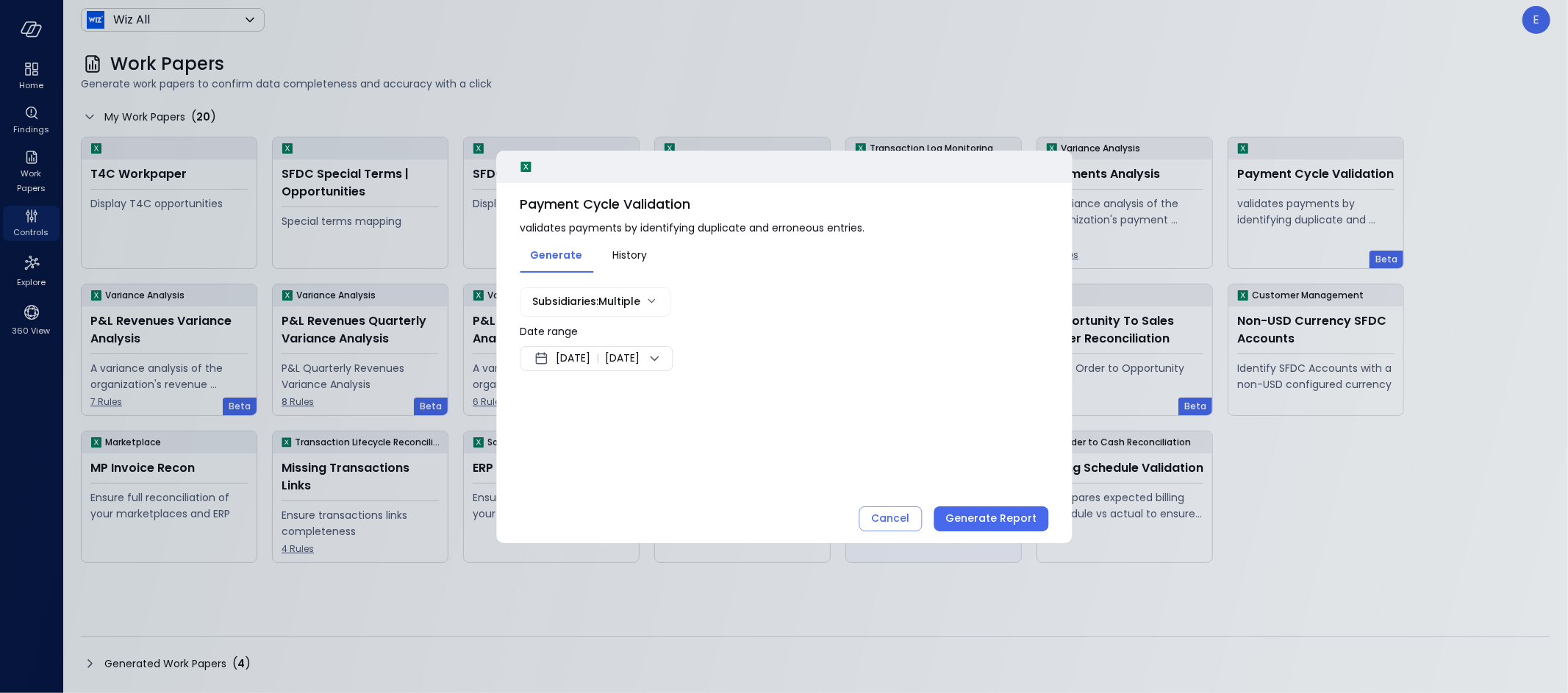
click at [1013, 523] on div "Generate Report" at bounding box center [991, 518] width 91 height 19
